Goal: Information Seeking & Learning: Learn about a topic

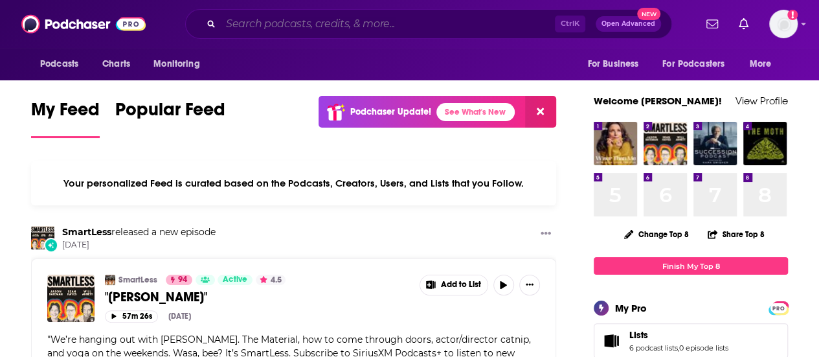
click at [361, 25] on input "Search podcasts, credits, & more..." at bounding box center [388, 24] width 334 height 21
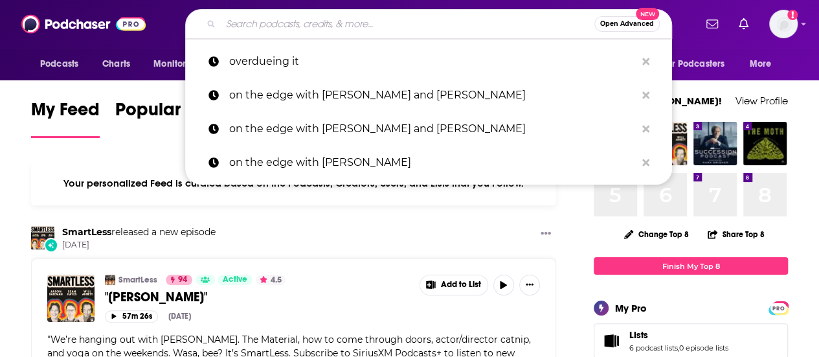
paste input "Real Pod with [PERSON_NAME]"
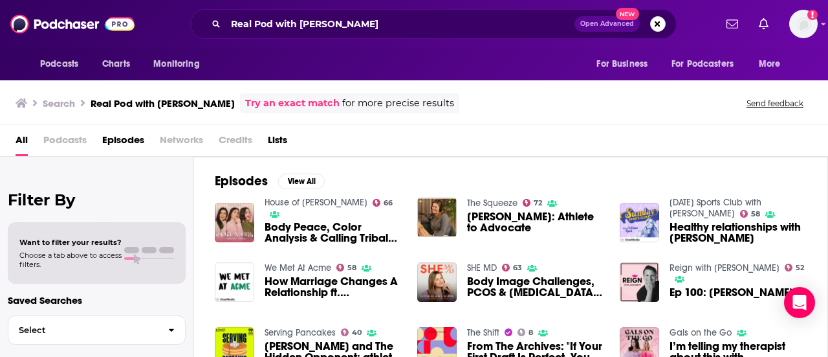
click at [61, 138] on span "Podcasts" at bounding box center [64, 142] width 43 height 27
click at [55, 137] on span "Podcasts" at bounding box center [64, 142] width 43 height 27
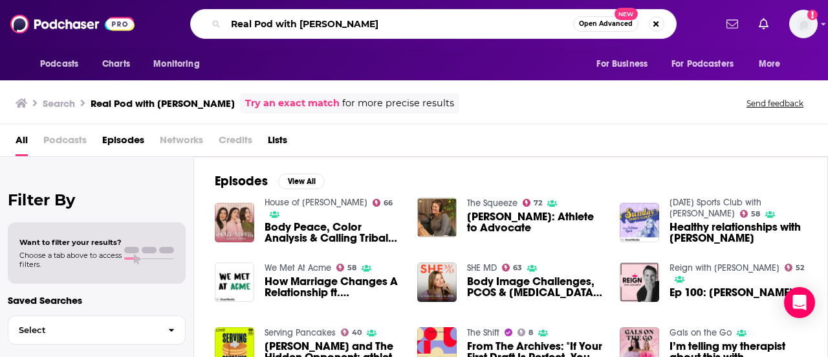
drag, startPoint x: 411, startPoint y: 25, endPoint x: 275, endPoint y: 20, distance: 136.0
click at [275, 20] on input "Real Pod with [PERSON_NAME]" at bounding box center [400, 24] width 348 height 21
type input "Real Pod"
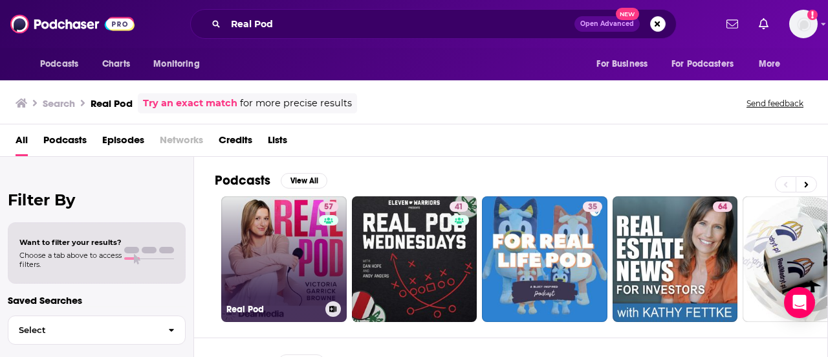
click at [277, 253] on link "57 Real Pod" at bounding box center [284, 259] width 126 height 126
